Goal: Navigation & Orientation: Find specific page/section

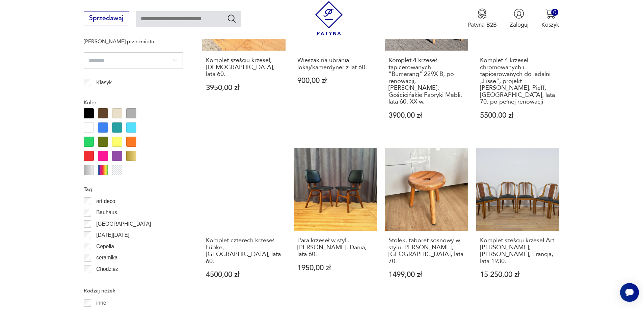
scroll to position [798, 0]
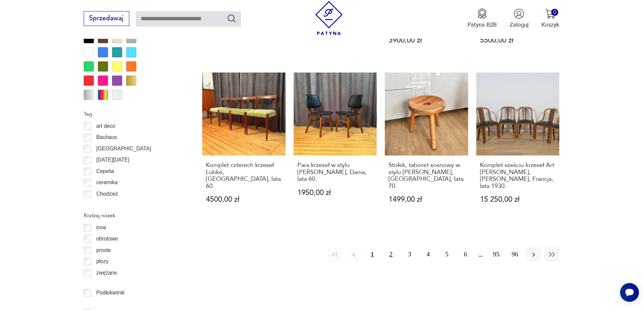
click at [390, 247] on button "2" at bounding box center [391, 254] width 15 height 15
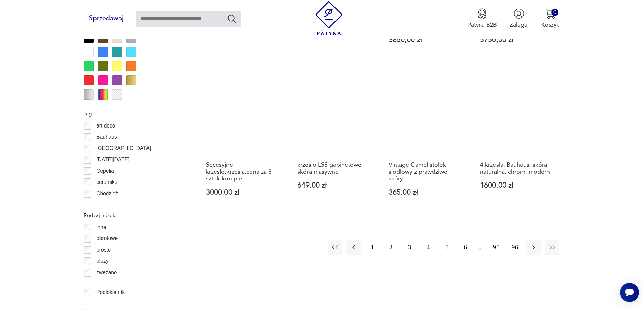
scroll to position [798, 0]
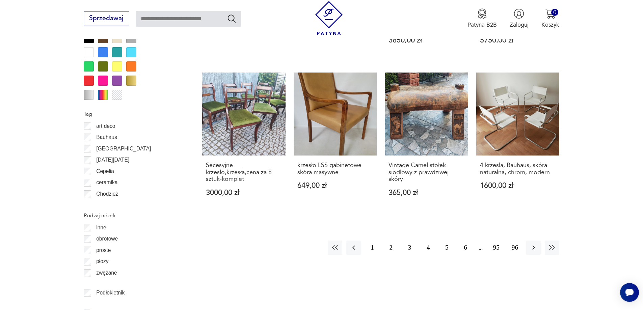
click at [407, 241] on button "3" at bounding box center [409, 248] width 15 height 15
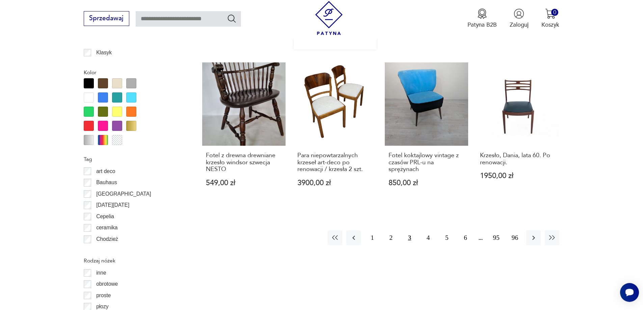
scroll to position [764, 0]
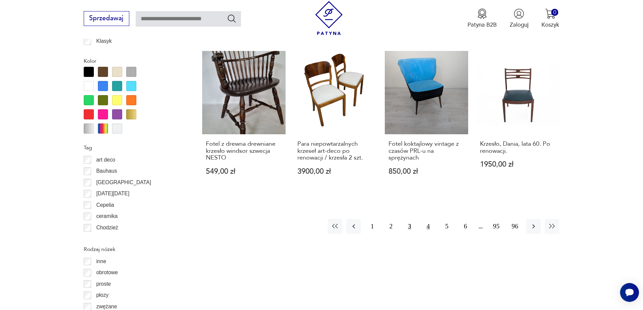
click at [430, 219] on button "4" at bounding box center [428, 226] width 15 height 15
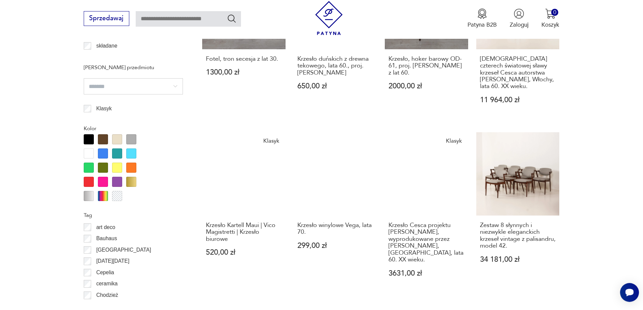
scroll to position [798, 0]
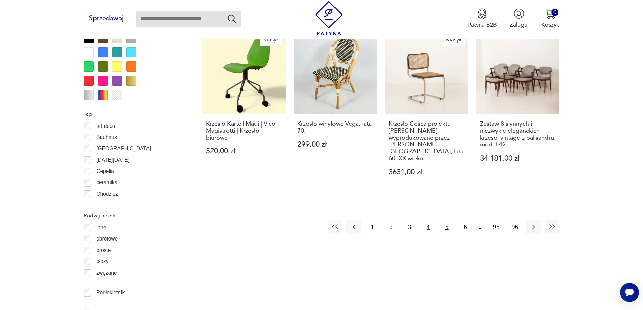
click at [442, 220] on button "5" at bounding box center [446, 227] width 15 height 15
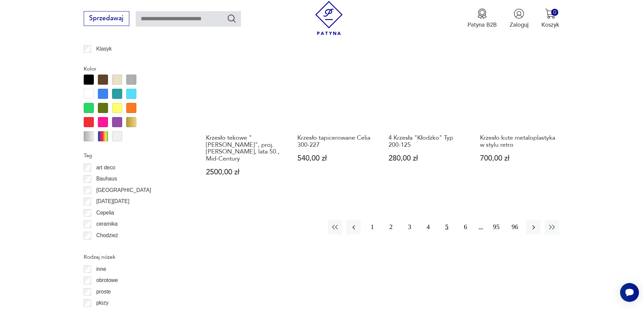
scroll to position [764, 0]
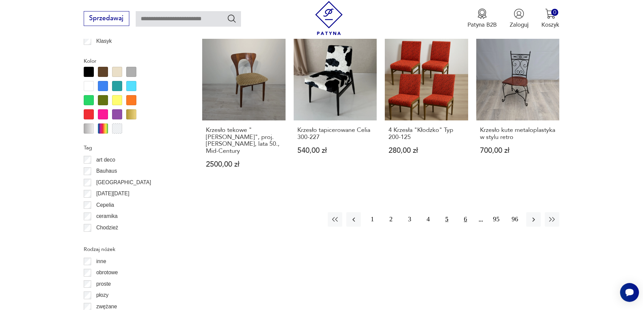
click at [466, 214] on button "6" at bounding box center [465, 219] width 15 height 15
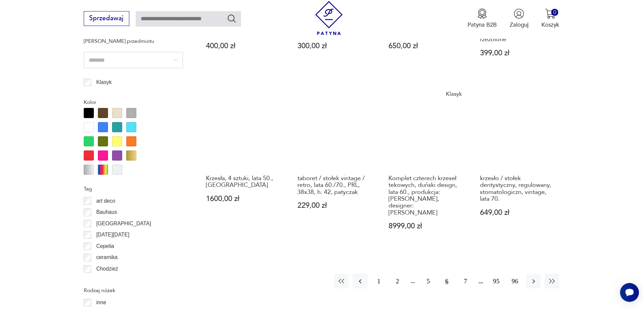
scroll to position [731, 0]
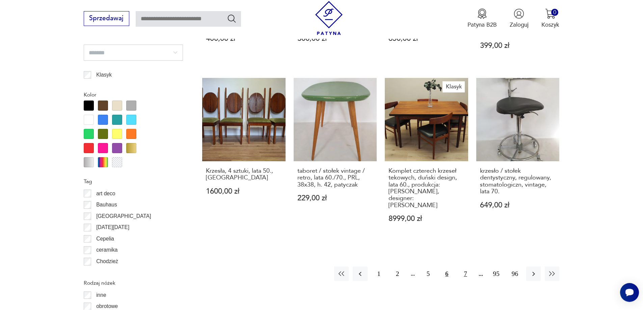
click at [462, 267] on button "7" at bounding box center [465, 274] width 15 height 15
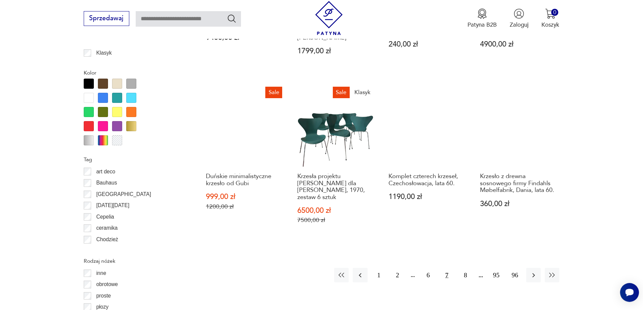
scroll to position [764, 0]
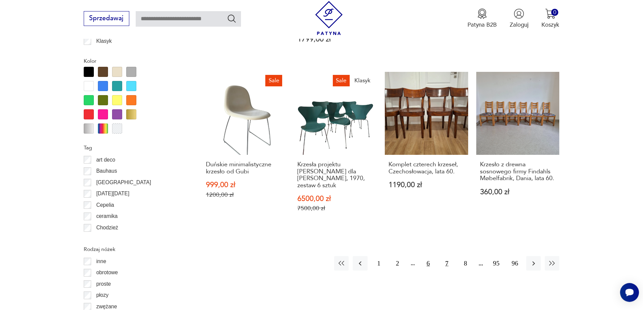
click at [432, 256] on button "6" at bounding box center [428, 263] width 15 height 15
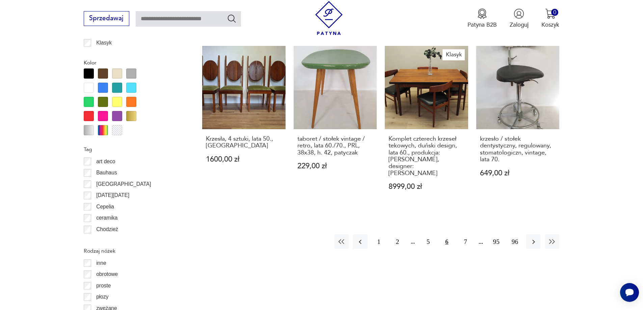
scroll to position [764, 0]
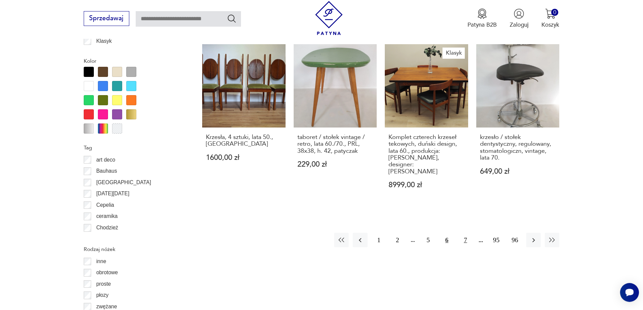
click at [464, 233] on button "7" at bounding box center [465, 240] width 15 height 15
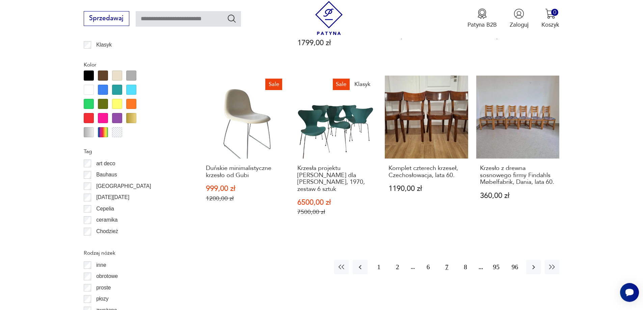
scroll to position [764, 0]
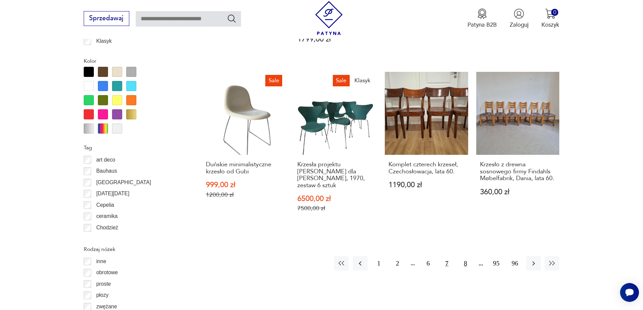
click at [465, 256] on button "8" at bounding box center [465, 263] width 15 height 15
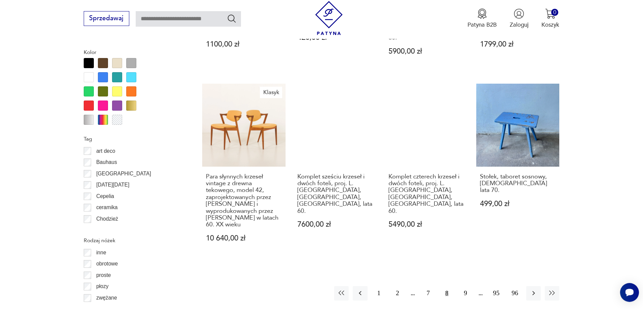
scroll to position [866, 0]
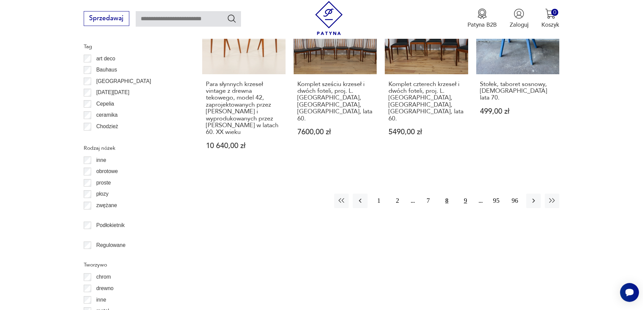
click at [465, 194] on button "9" at bounding box center [465, 201] width 15 height 15
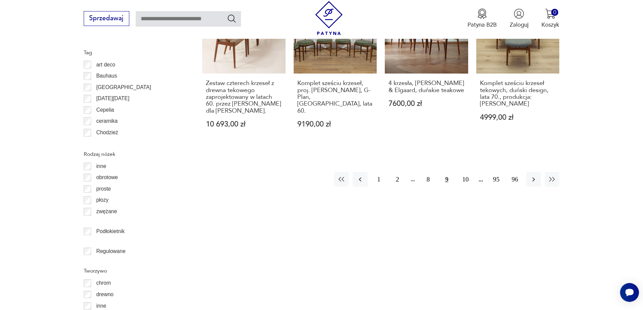
scroll to position [866, 0]
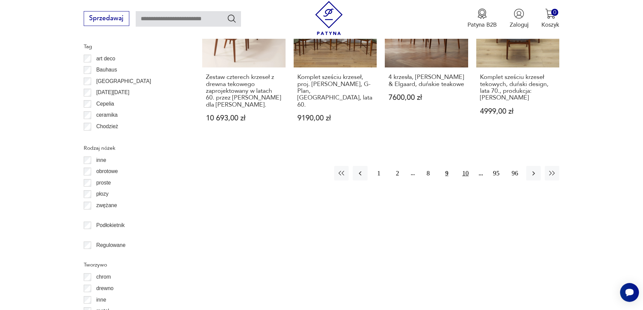
click at [466, 166] on button "10" at bounding box center [465, 173] width 15 height 15
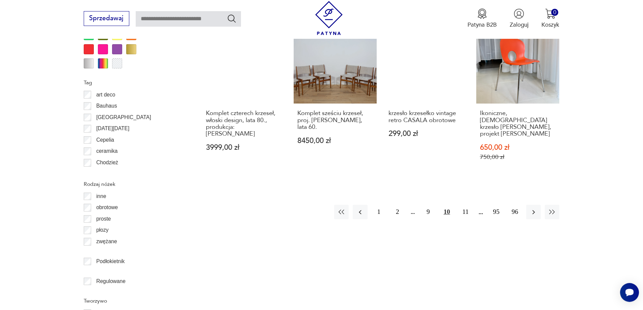
scroll to position [832, 0]
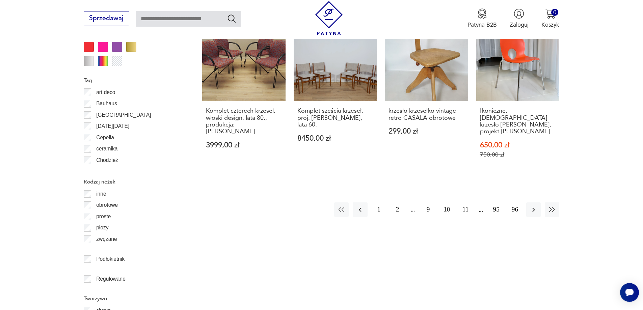
click at [463, 202] on button "11" at bounding box center [465, 209] width 15 height 15
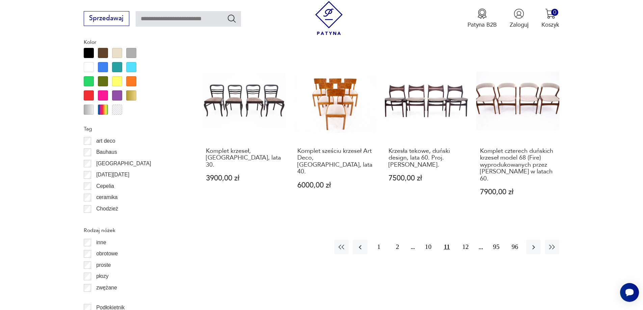
scroll to position [798, 0]
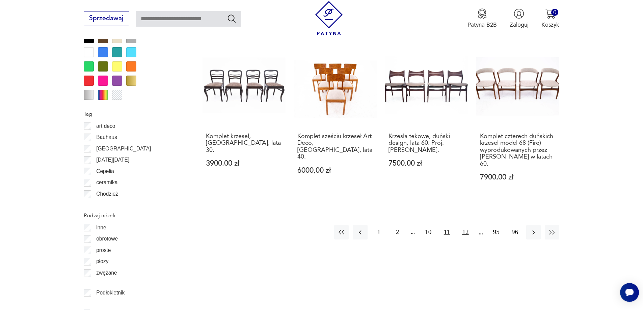
click at [462, 227] on button "12" at bounding box center [465, 232] width 15 height 15
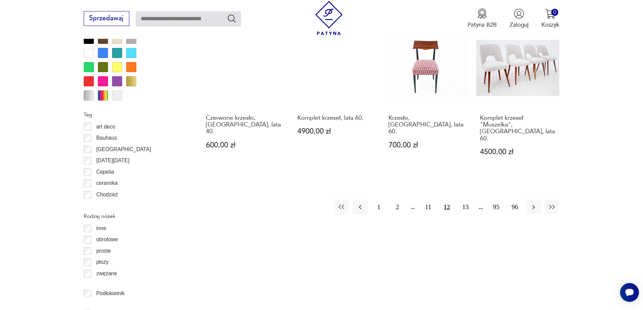
scroll to position [798, 0]
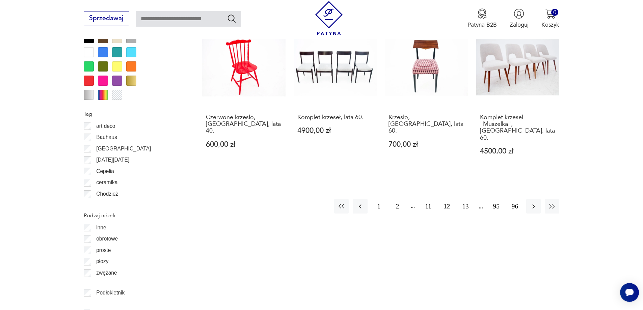
click at [465, 199] on button "13" at bounding box center [465, 206] width 15 height 15
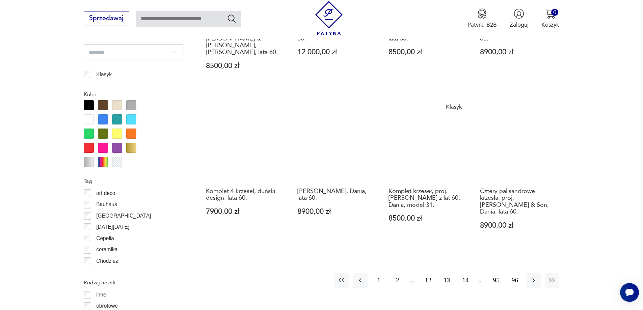
scroll to position [731, 0]
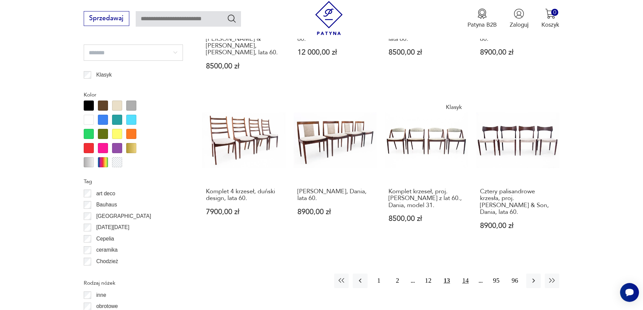
click at [469, 274] on button "14" at bounding box center [465, 281] width 15 height 15
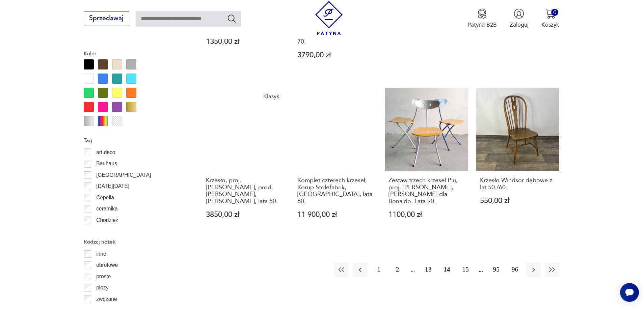
scroll to position [832, 0]
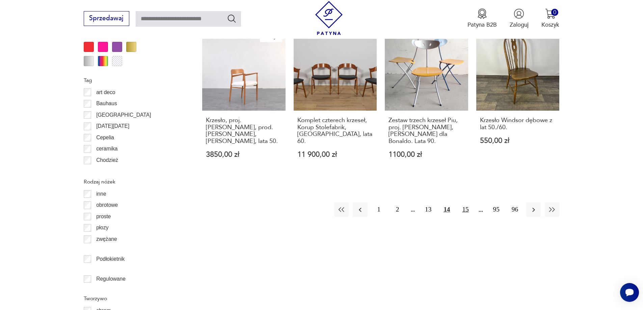
click at [465, 202] on button "15" at bounding box center [465, 209] width 15 height 15
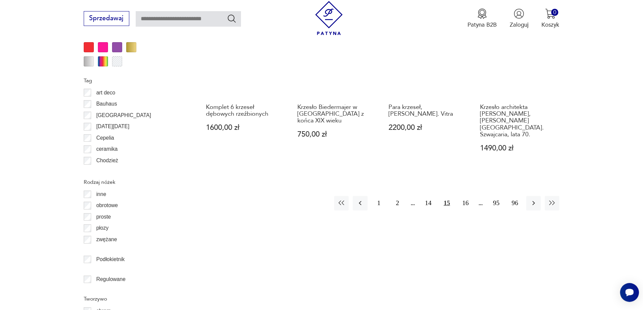
scroll to position [832, 0]
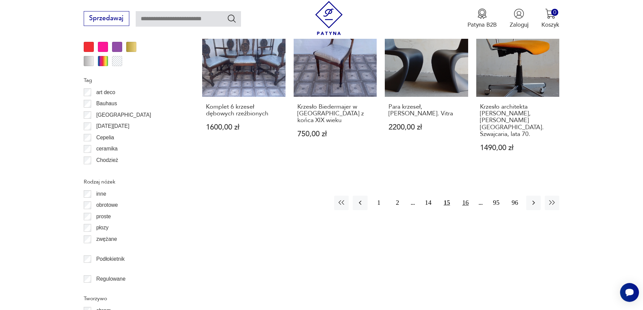
click at [465, 196] on button "16" at bounding box center [465, 203] width 15 height 15
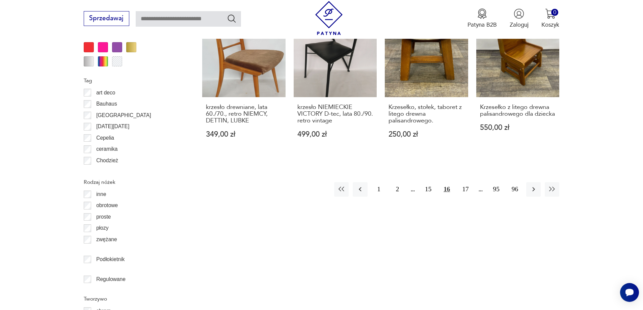
scroll to position [832, 0]
click at [466, 182] on button "17" at bounding box center [465, 189] width 15 height 15
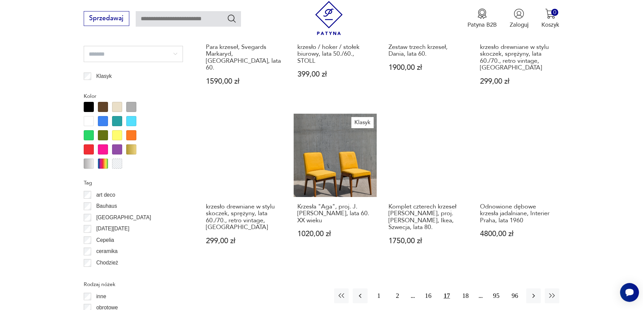
scroll to position [798, 0]
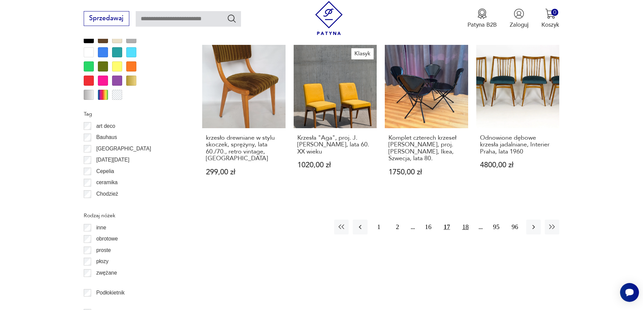
click at [461, 221] on button "18" at bounding box center [465, 227] width 15 height 15
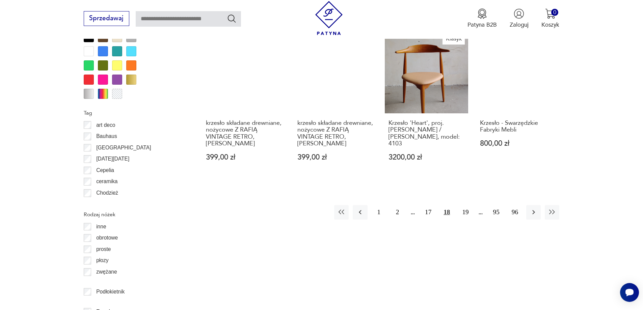
scroll to position [832, 0]
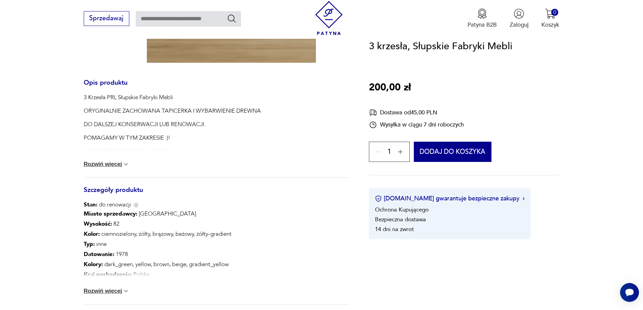
scroll to position [236, 0]
